Goal: Information Seeking & Learning: Learn about a topic

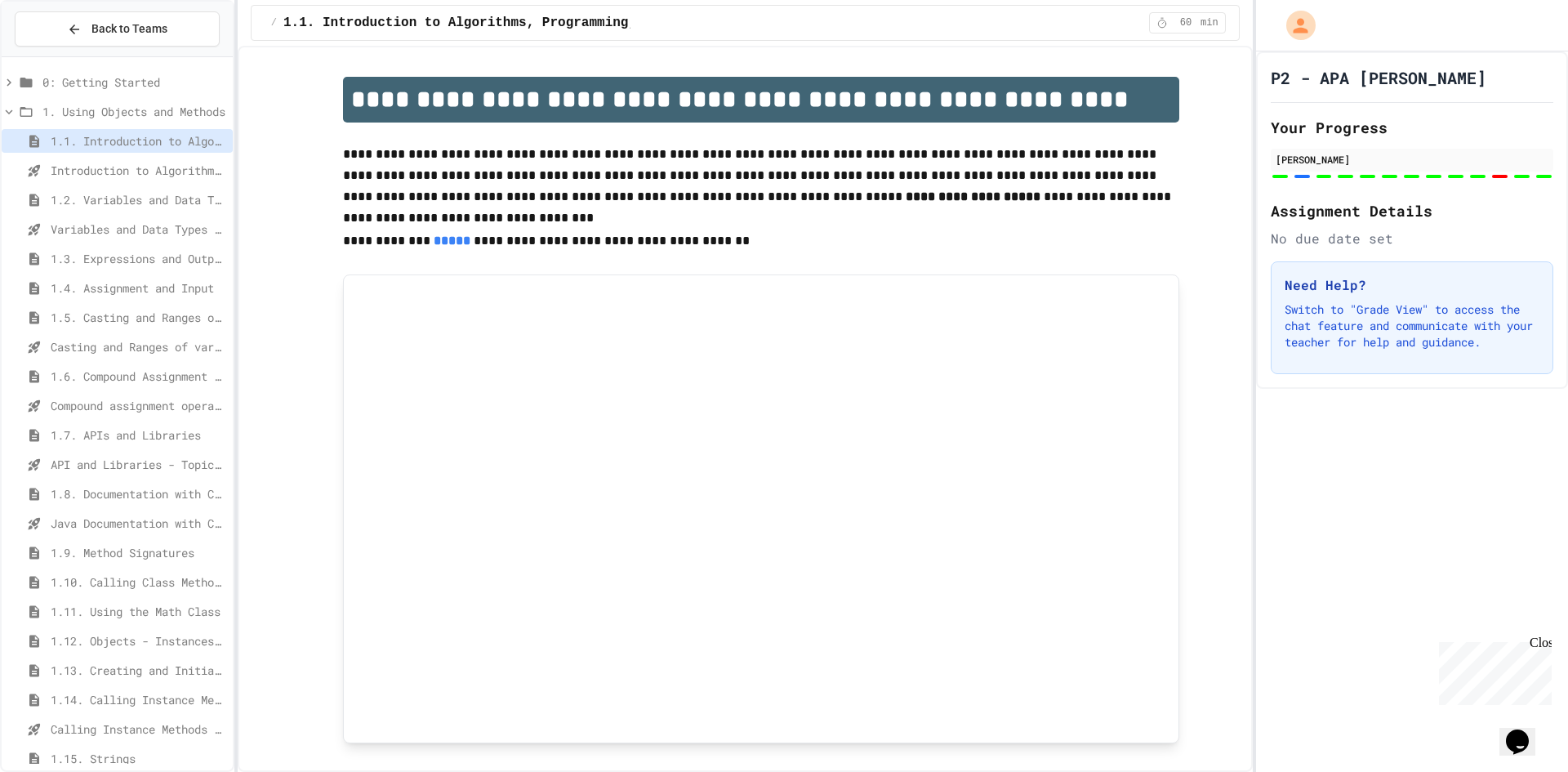
click at [180, 434] on span "1.7. APIs and Libraries" at bounding box center [138, 435] width 176 height 17
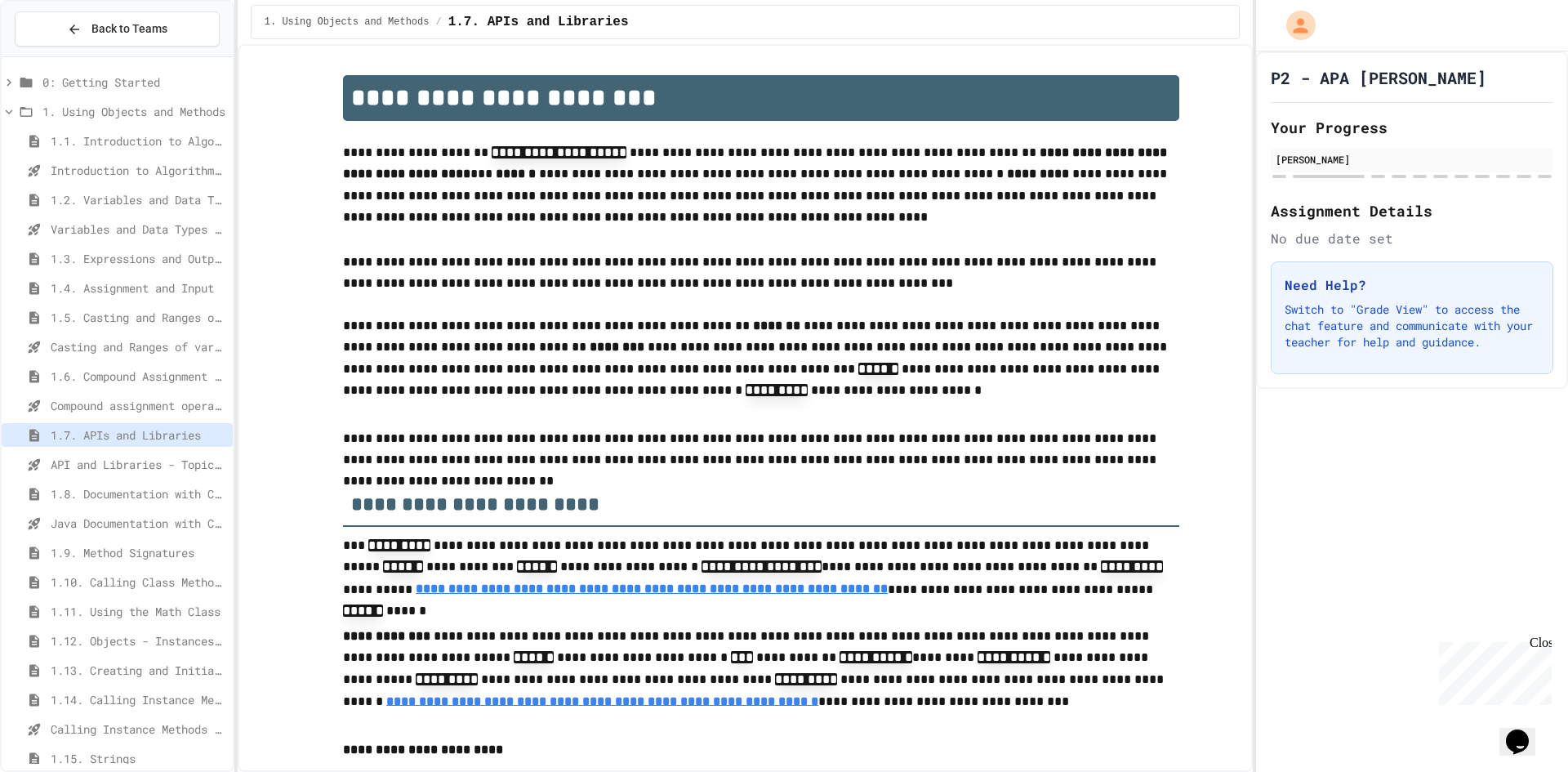
click at [188, 374] on span "1.6. Compound Assignment Operators" at bounding box center [138, 376] width 176 height 17
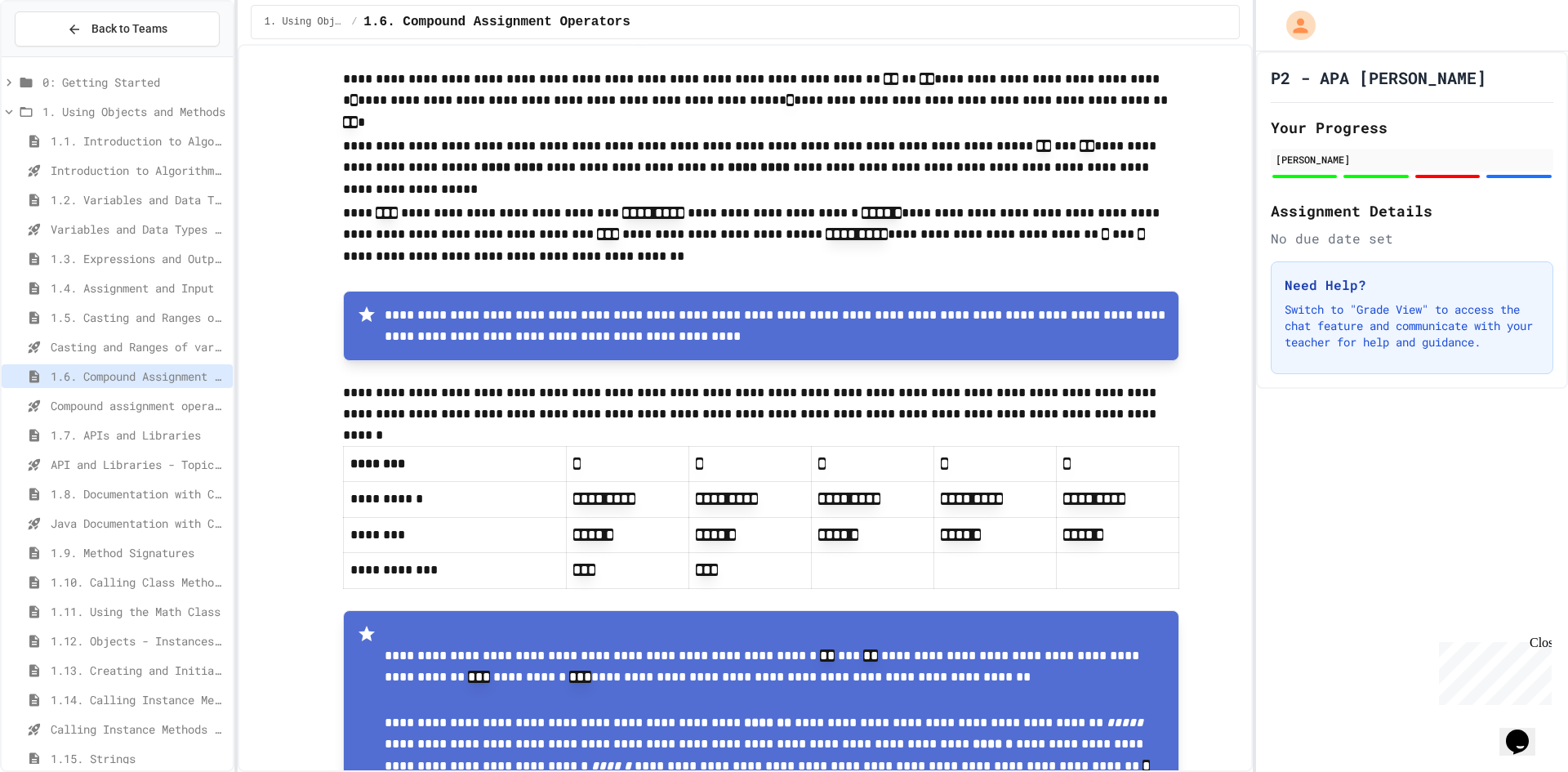
scroll to position [81, 0]
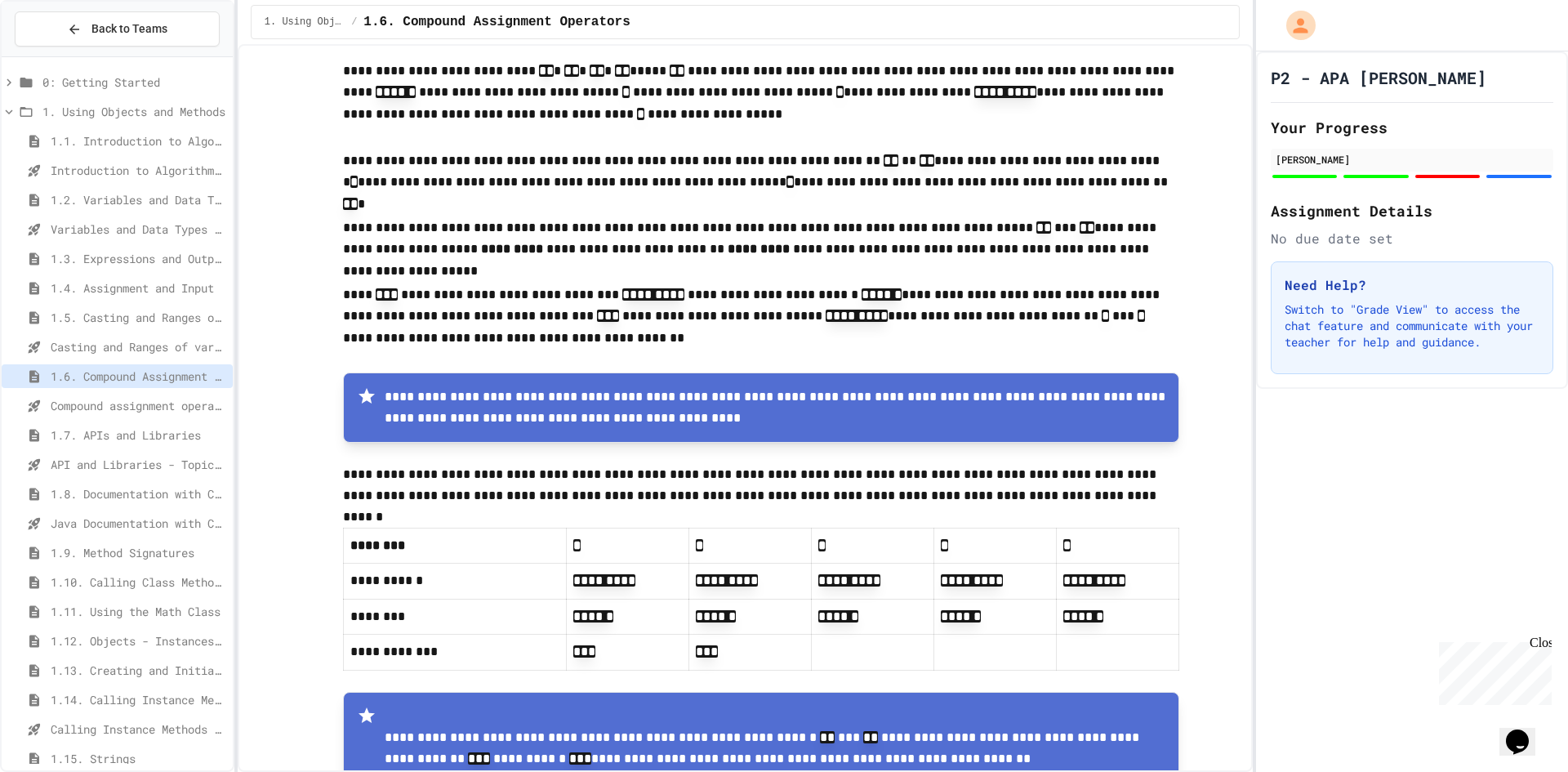
click at [163, 434] on span "1.7. APIs and Libraries" at bounding box center [138, 435] width 176 height 17
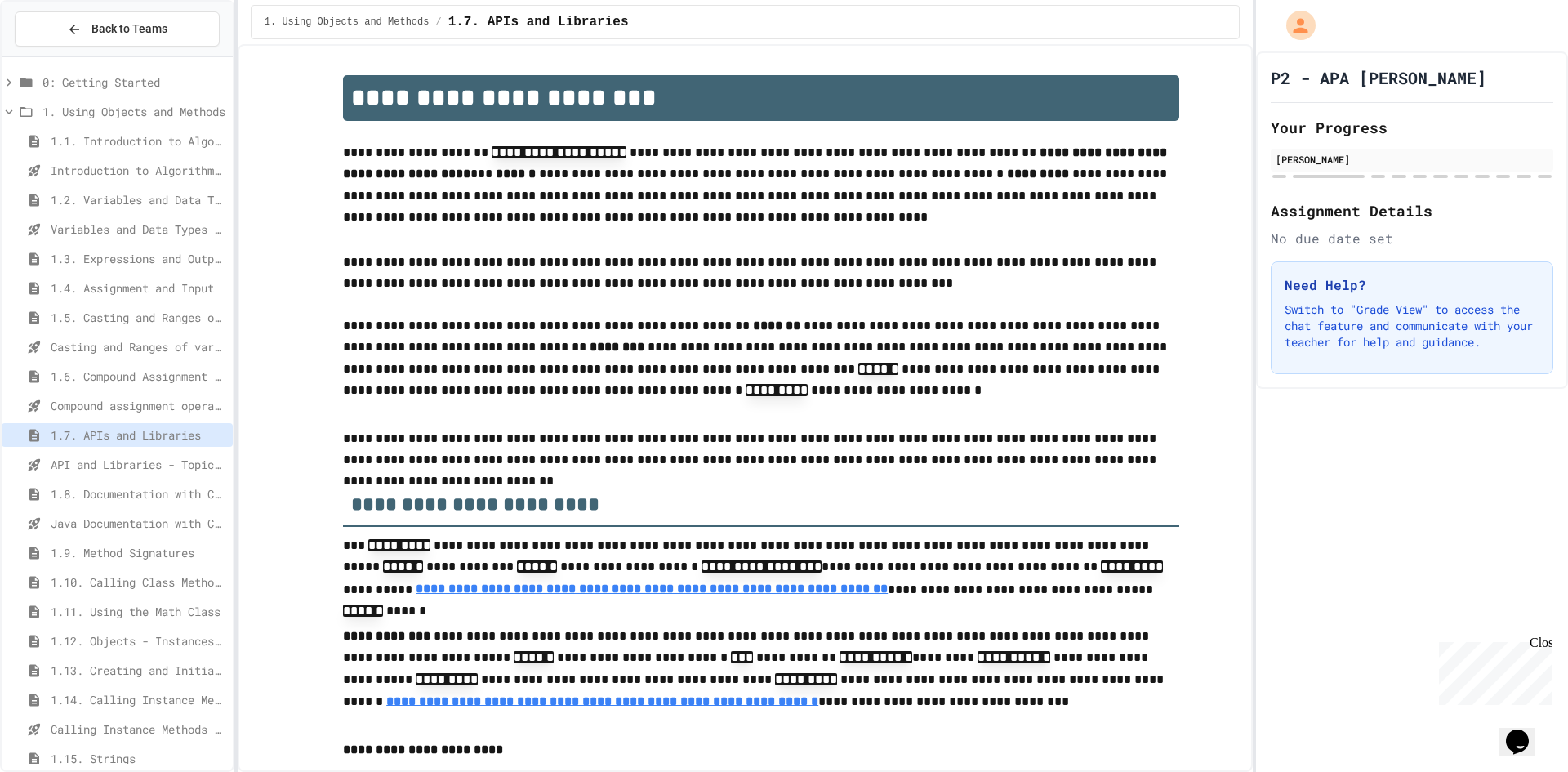
click at [1331, 176] on div at bounding box center [1329, 176] width 71 height 3
